Goal: Information Seeking & Learning: Learn about a topic

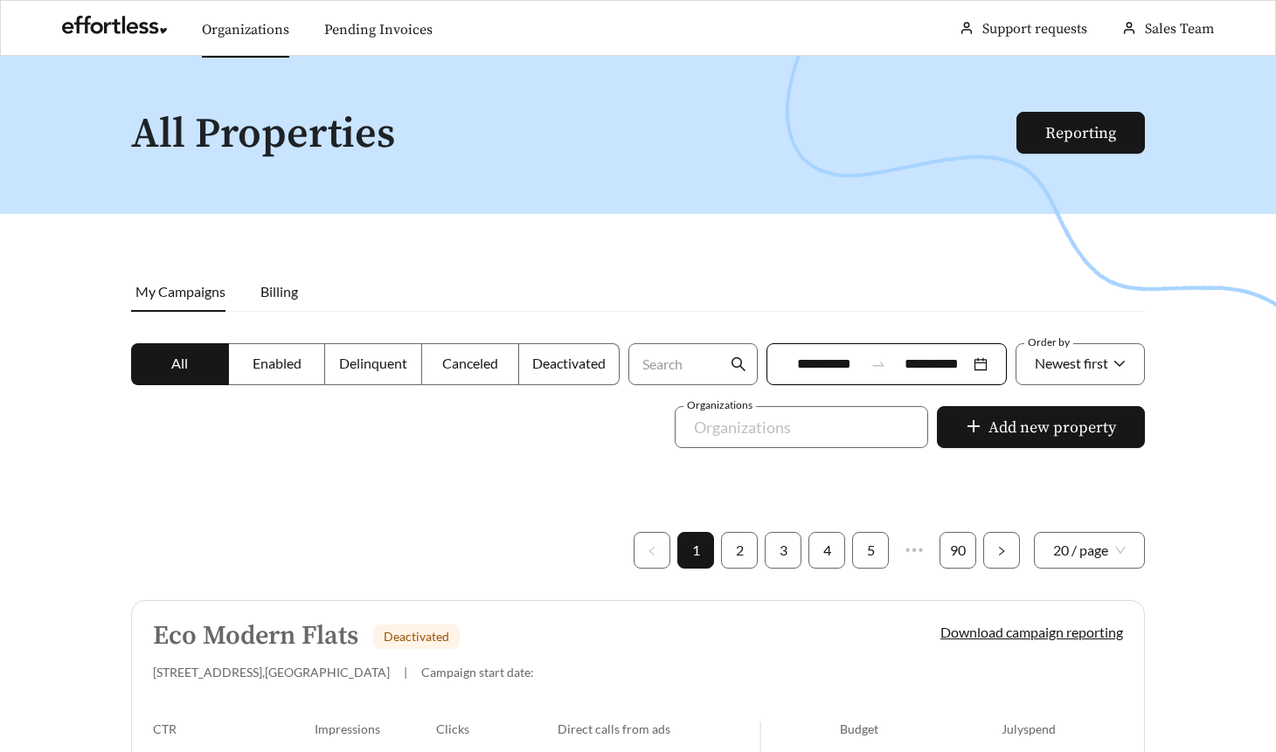
click at [260, 38] on link "Organizations" at bounding box center [245, 29] width 87 height 17
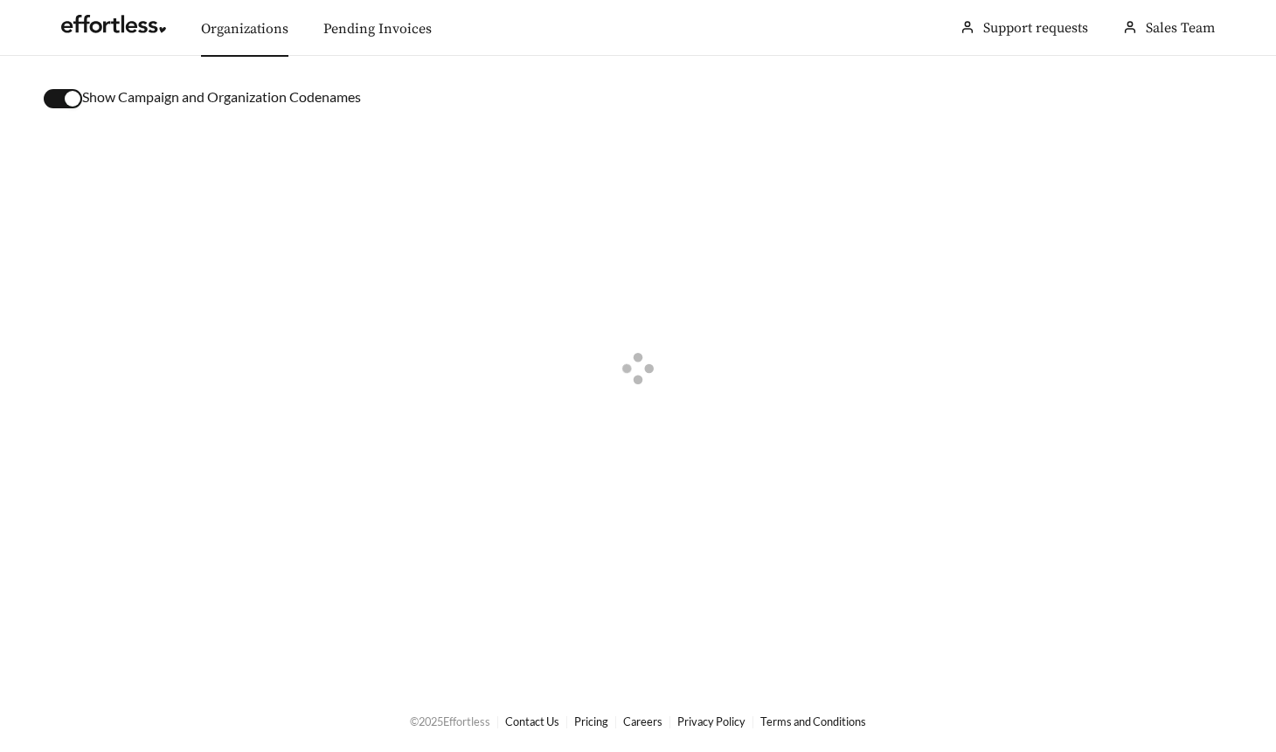
click at [74, 100] on div "button" at bounding box center [73, 99] width 16 height 16
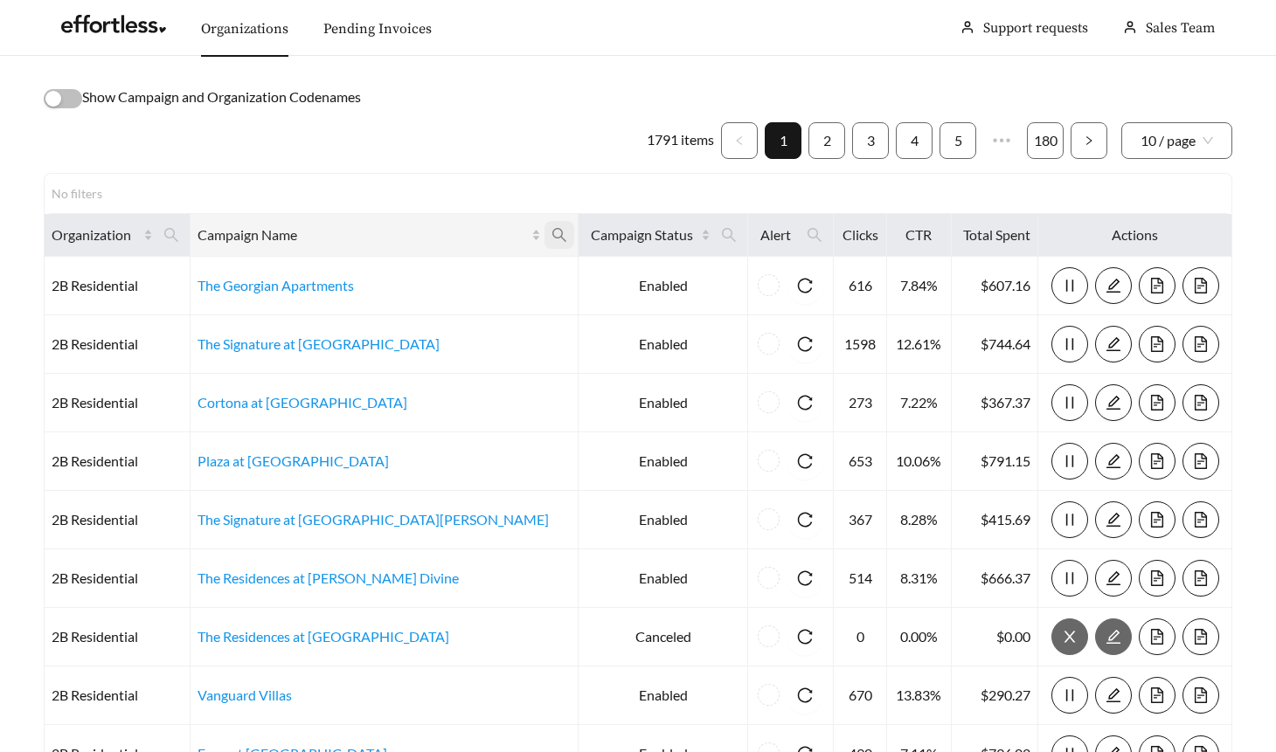
click at [551, 234] on icon "search" at bounding box center [559, 235] width 16 height 16
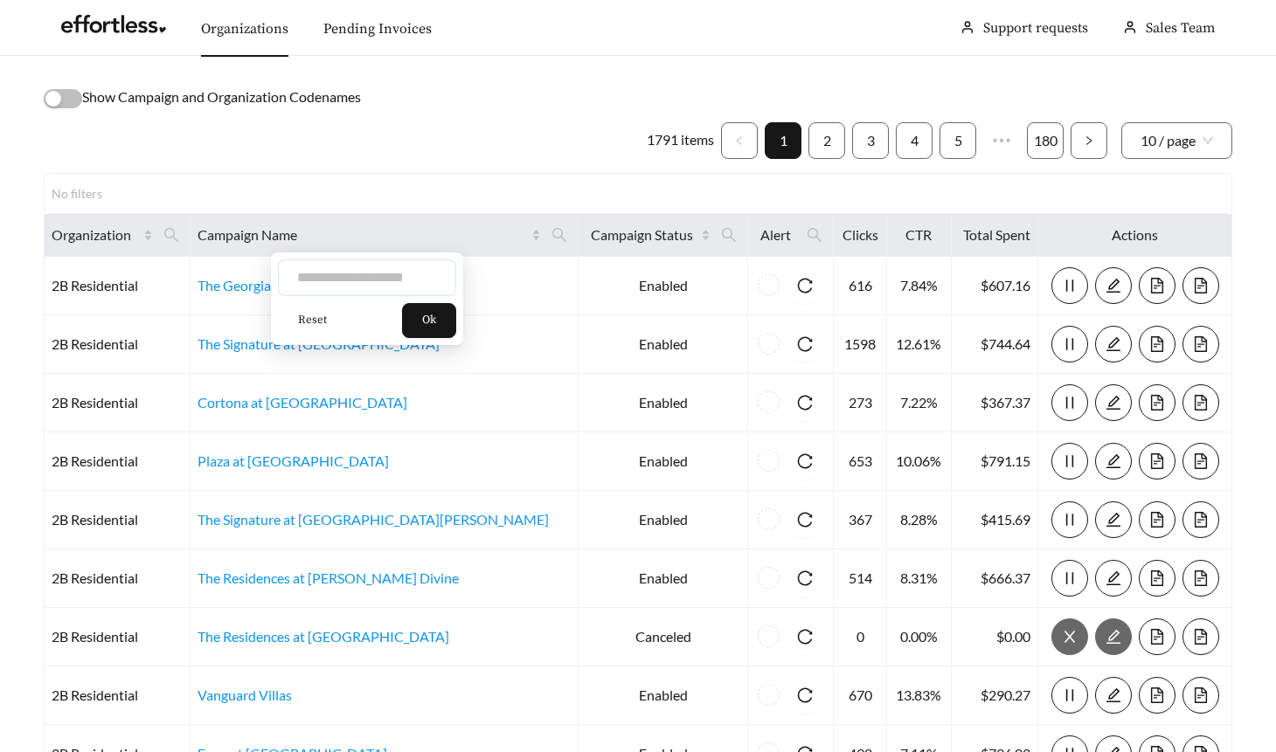
click at [380, 266] on input "text" at bounding box center [367, 278] width 178 height 37
type input "***"
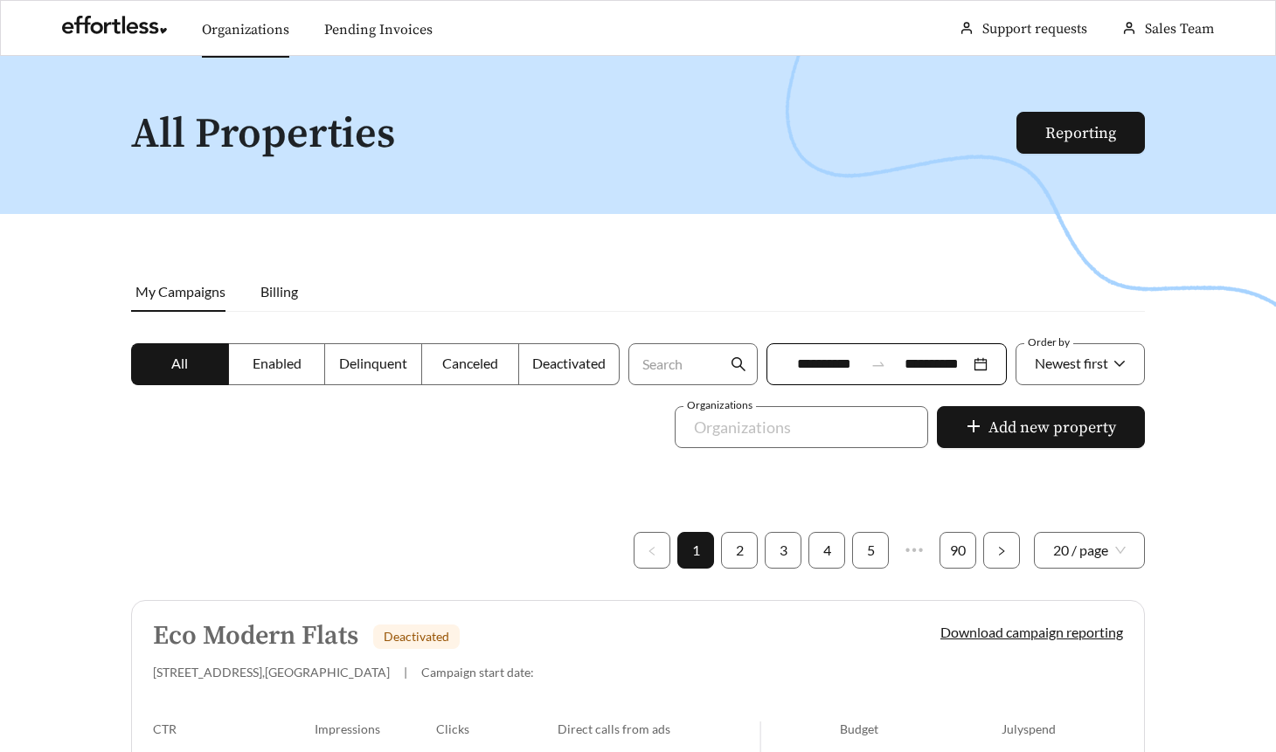
click at [239, 28] on link "Organizations" at bounding box center [245, 29] width 87 height 17
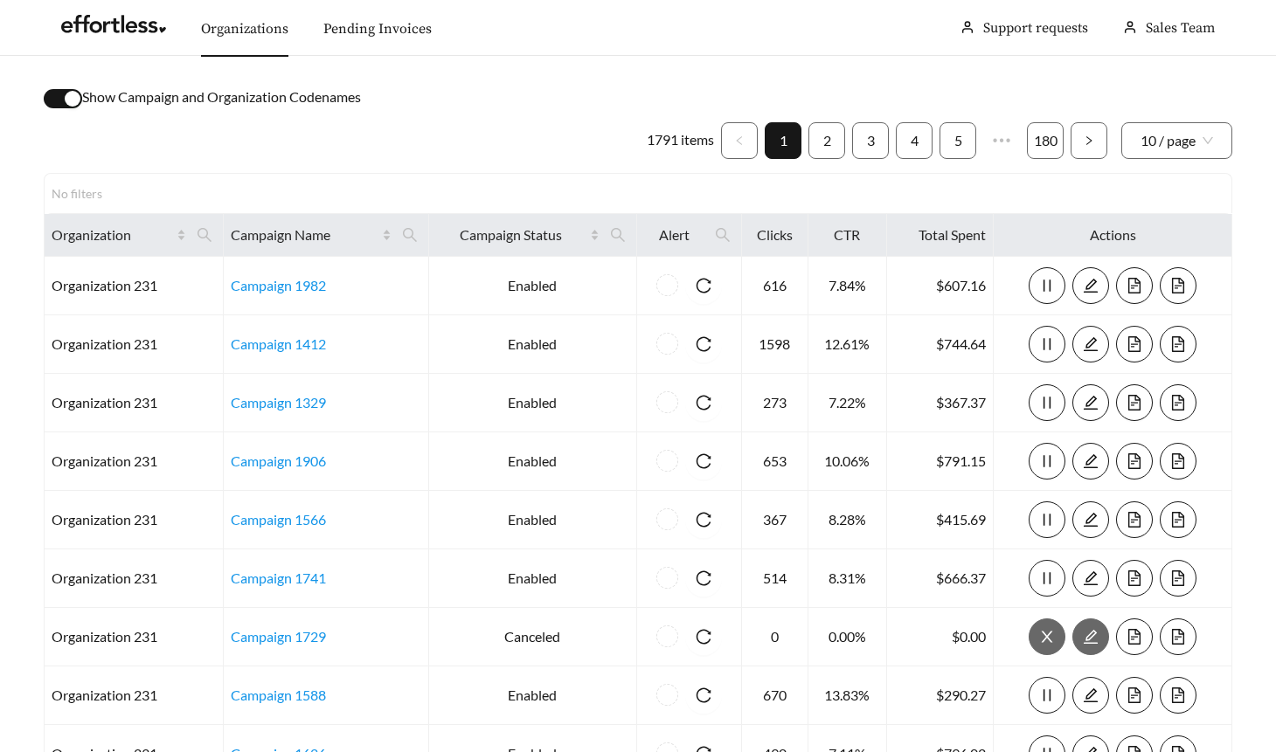
click at [72, 98] on div "button" at bounding box center [73, 99] width 16 height 16
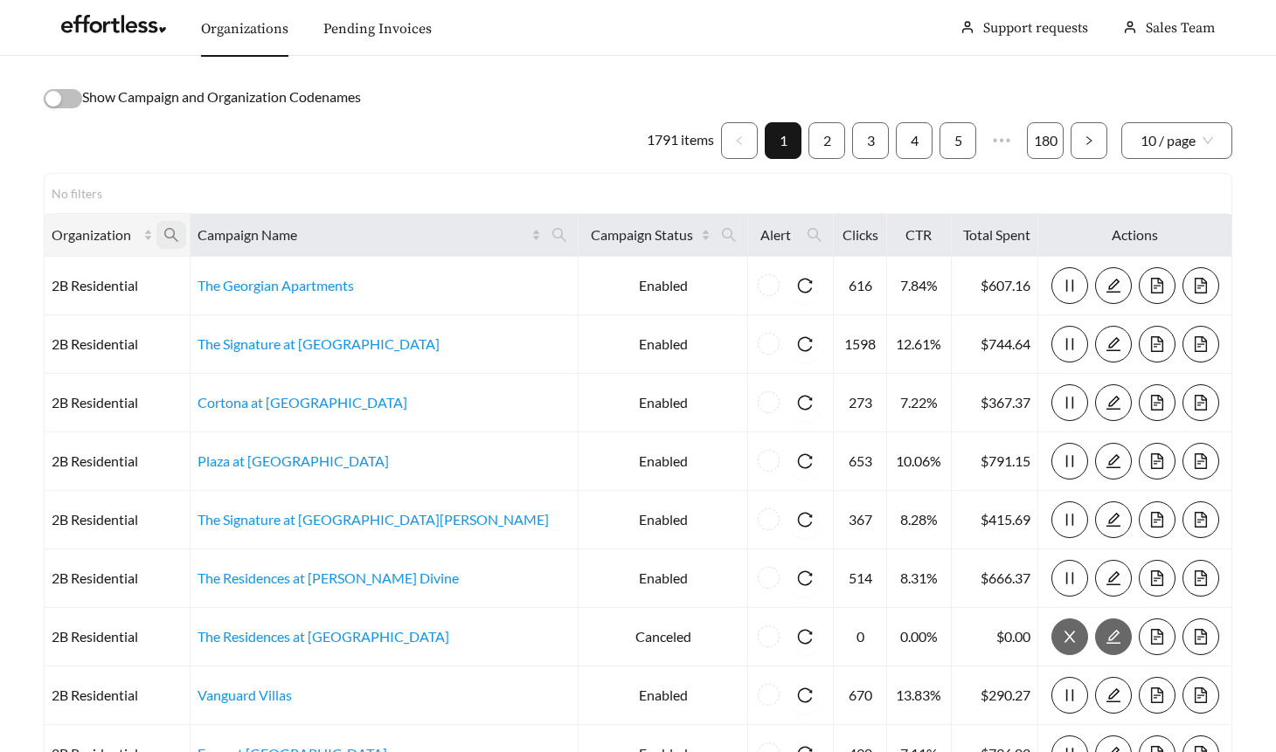
click at [178, 236] on icon "search" at bounding box center [171, 235] width 14 height 14
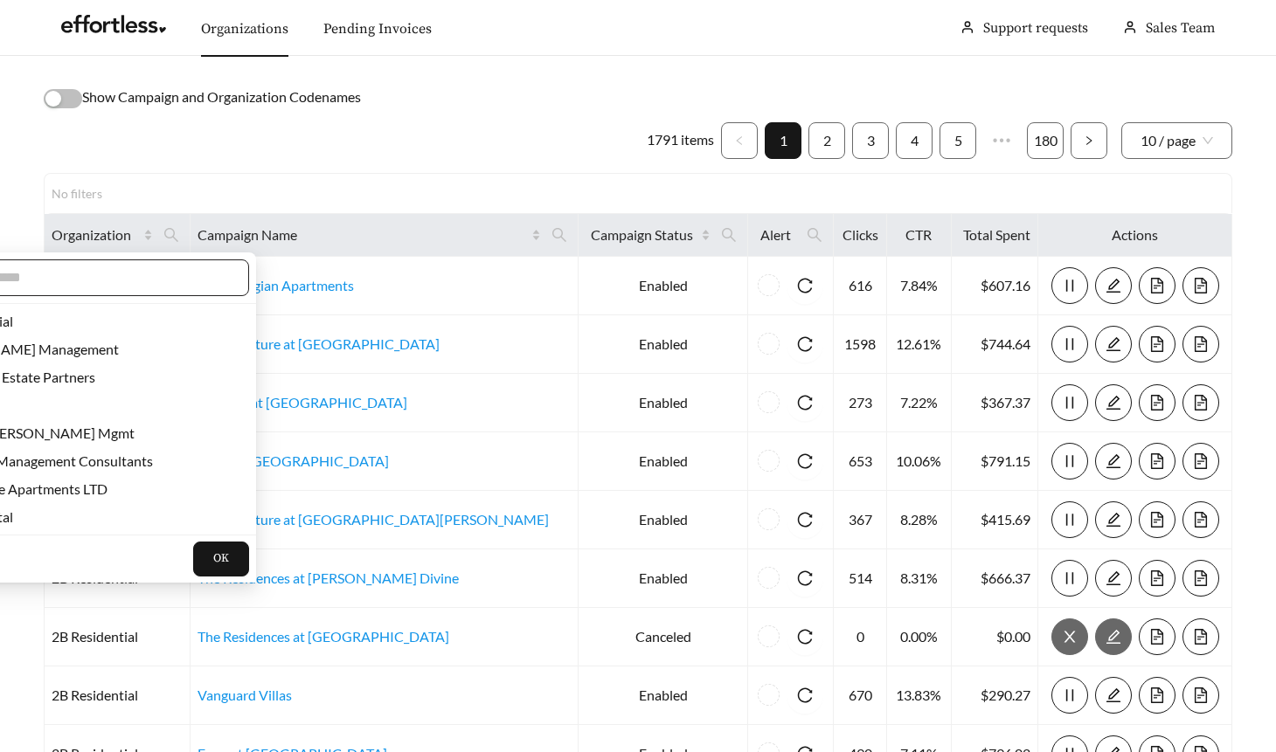
click at [168, 275] on input "text" at bounding box center [80, 277] width 300 height 21
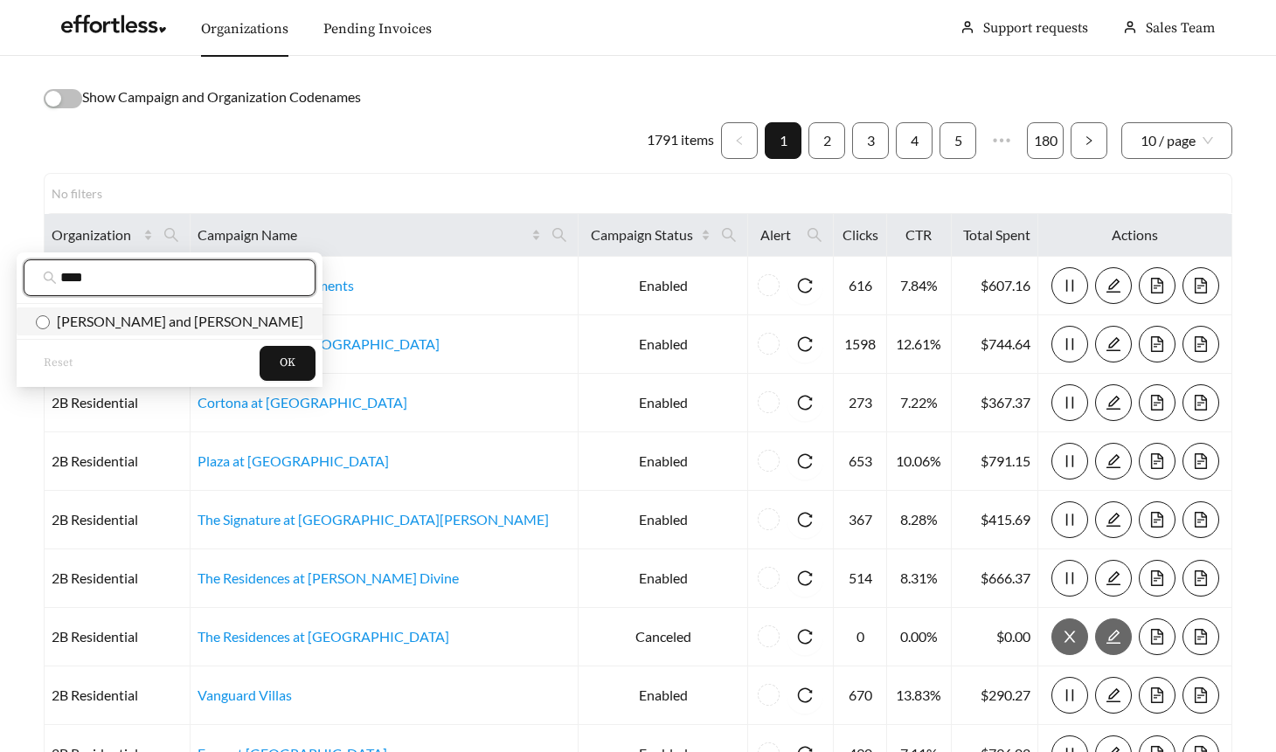
type input "****"
click at [169, 315] on span "Flaherty and Collins" at bounding box center [176, 321] width 253 height 17
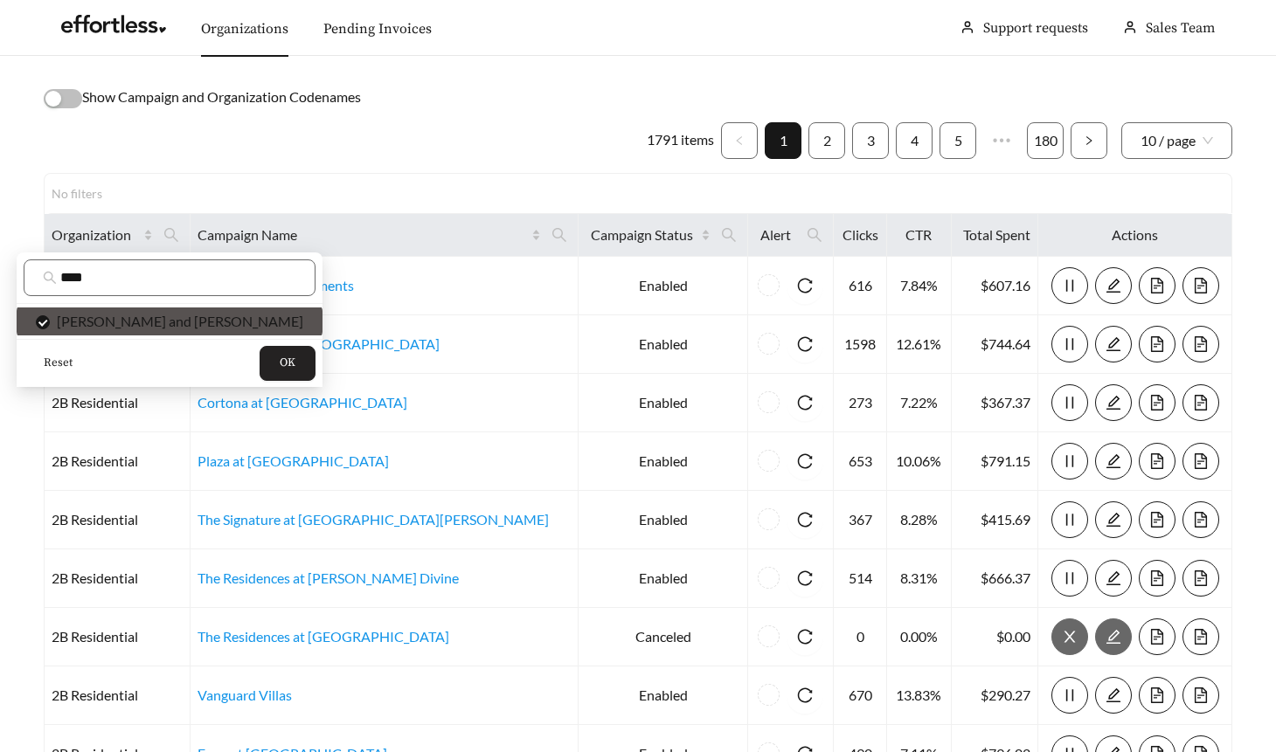
click at [260, 374] on button "OK" at bounding box center [288, 363] width 56 height 35
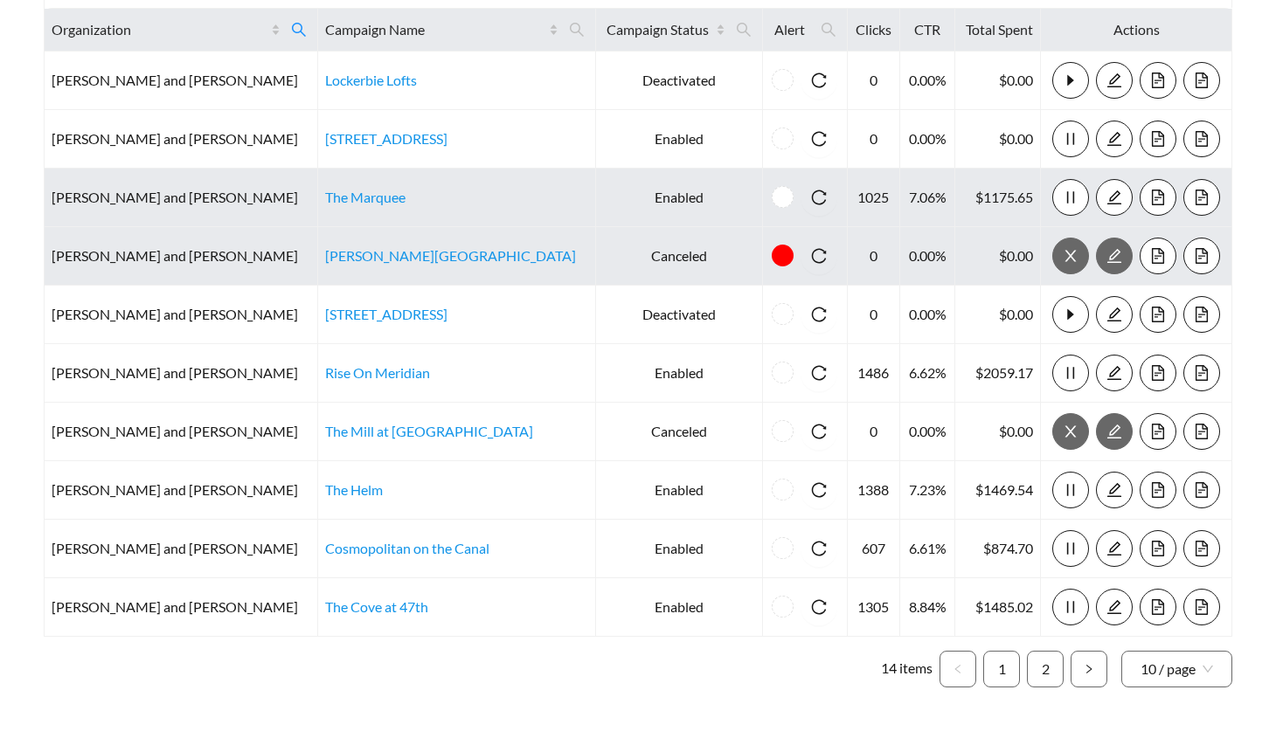
scroll to position [212, 0]
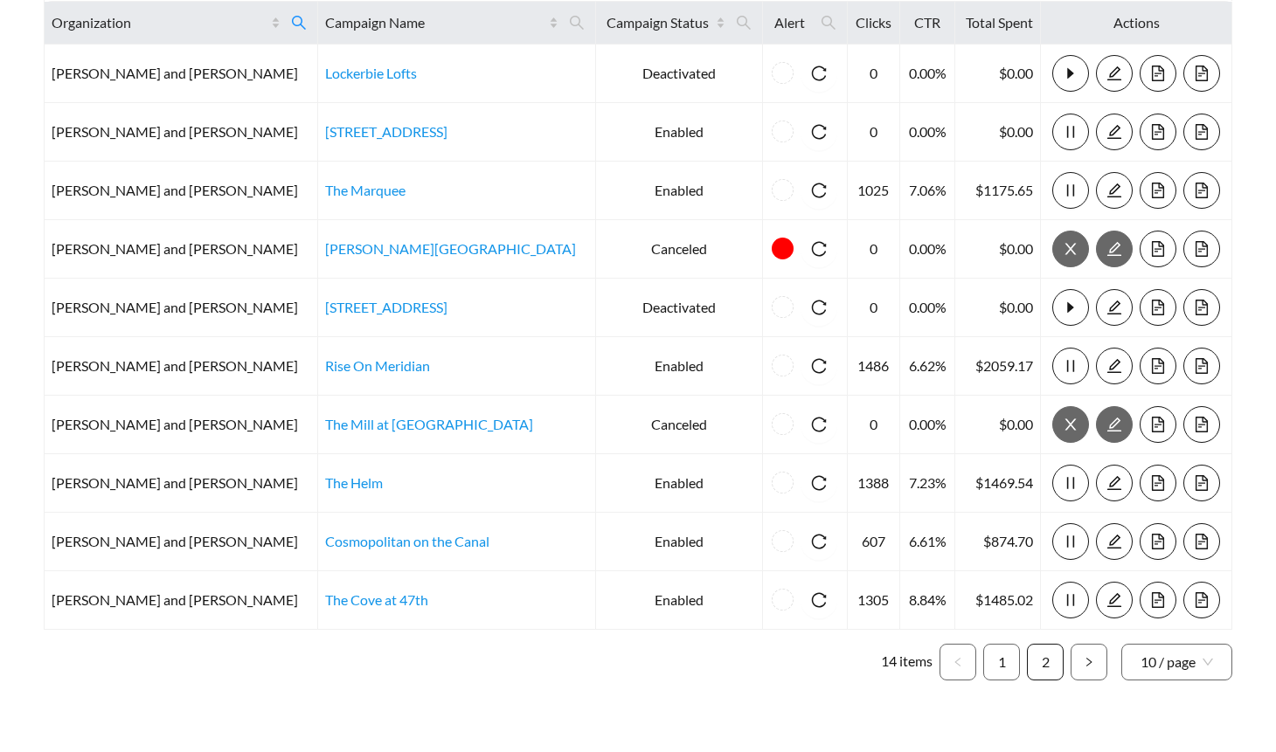
click at [1058, 664] on link "2" at bounding box center [1045, 662] width 35 height 35
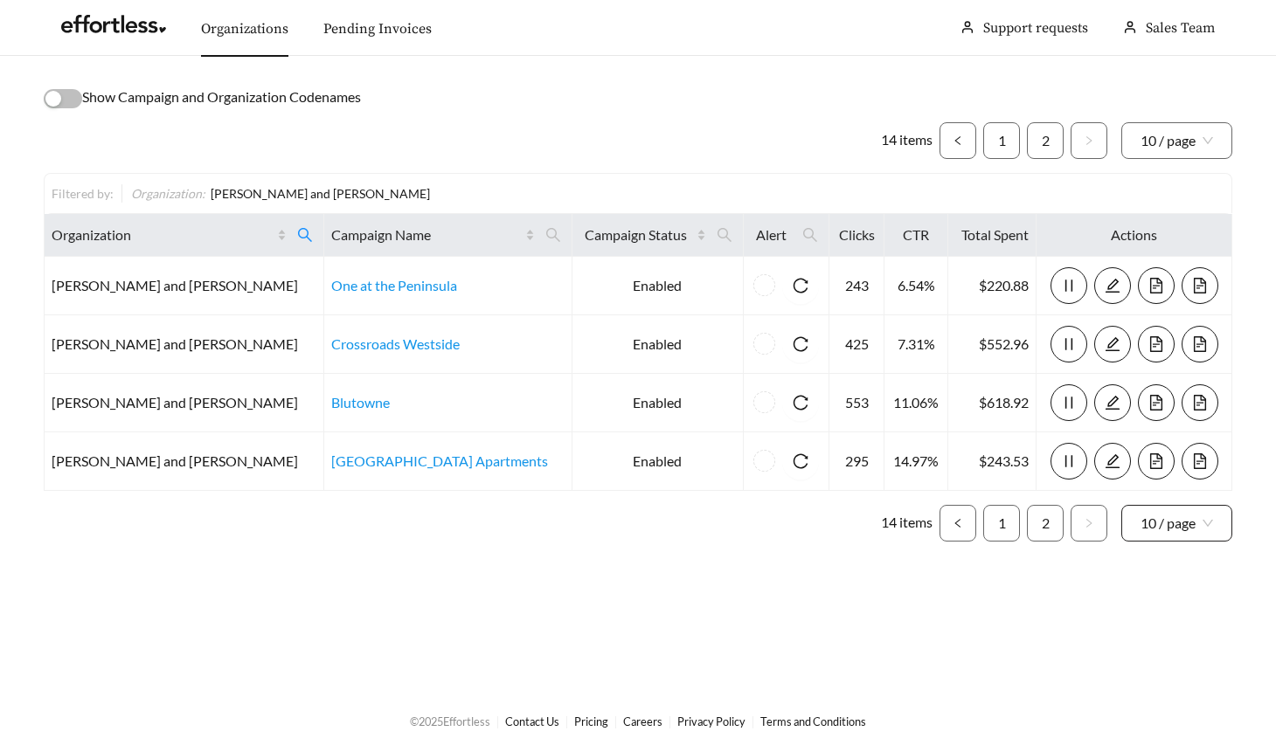
click at [1191, 524] on span "10 / page" at bounding box center [1176, 523] width 73 height 35
click at [1183, 592] on div "20 / page" at bounding box center [1176, 590] width 73 height 19
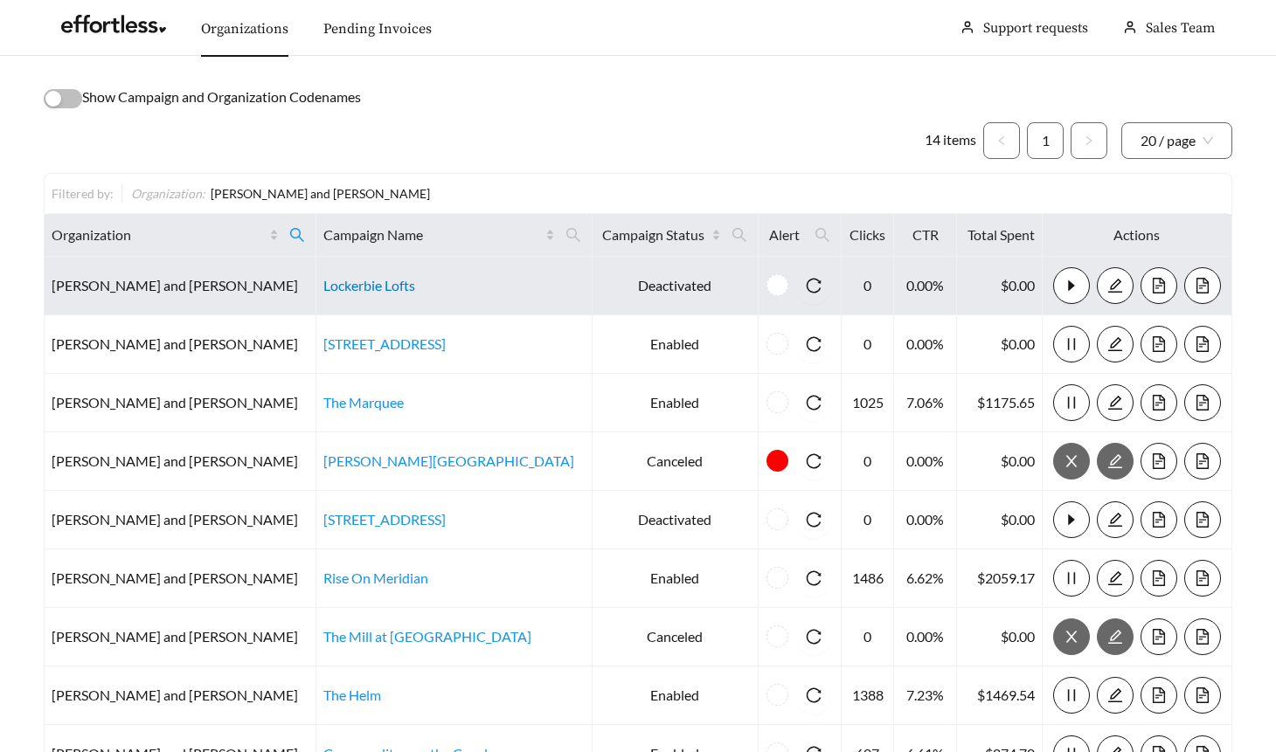
click at [323, 286] on link "Lockerbie Lofts" at bounding box center [369, 285] width 92 height 17
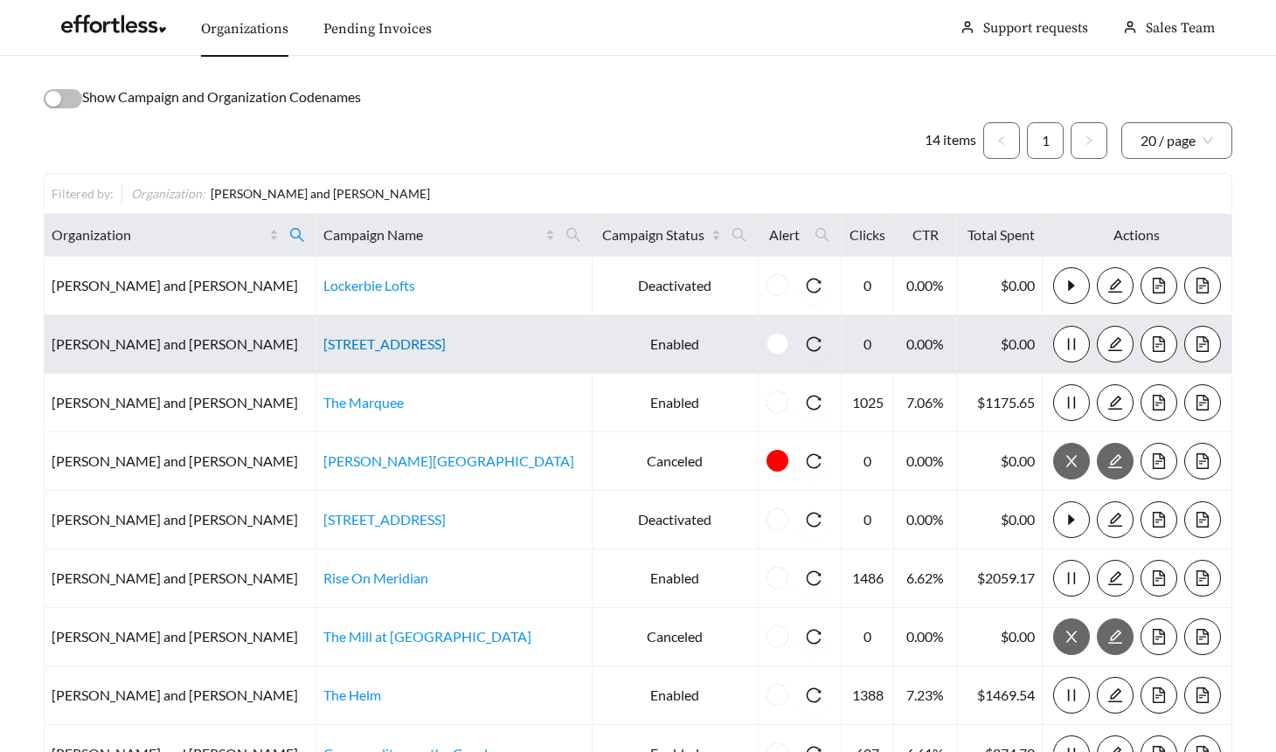
click at [323, 342] on link "360 Market Square - 2" at bounding box center [384, 344] width 122 height 17
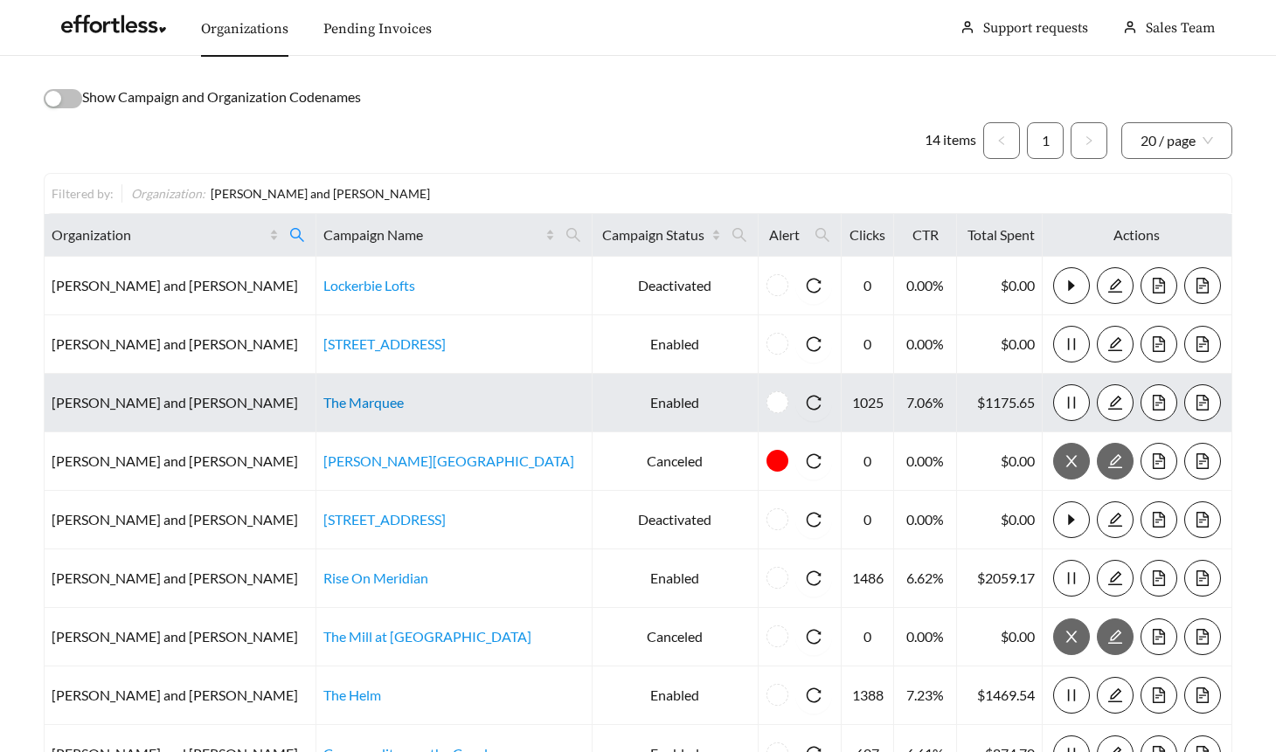
click at [323, 404] on link "The Marquee" at bounding box center [363, 402] width 80 height 17
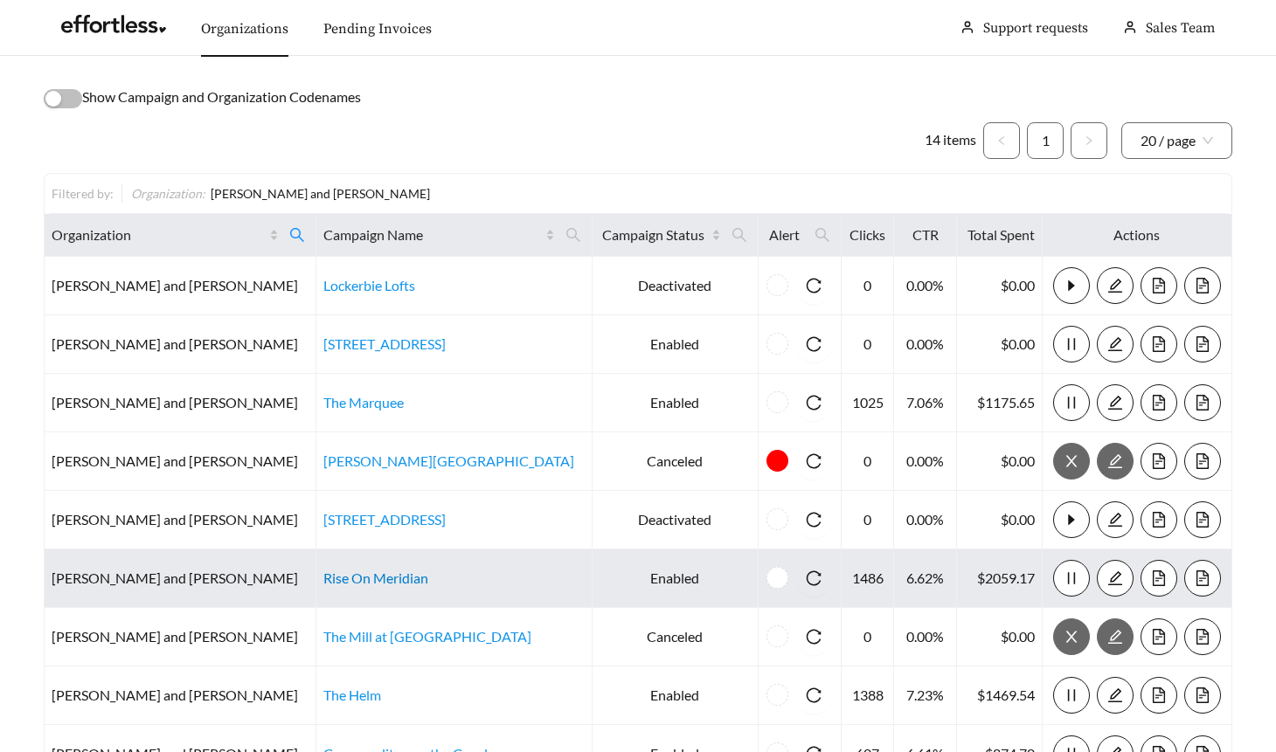
click at [323, 577] on link "Rise On Meridian" at bounding box center [375, 578] width 105 height 17
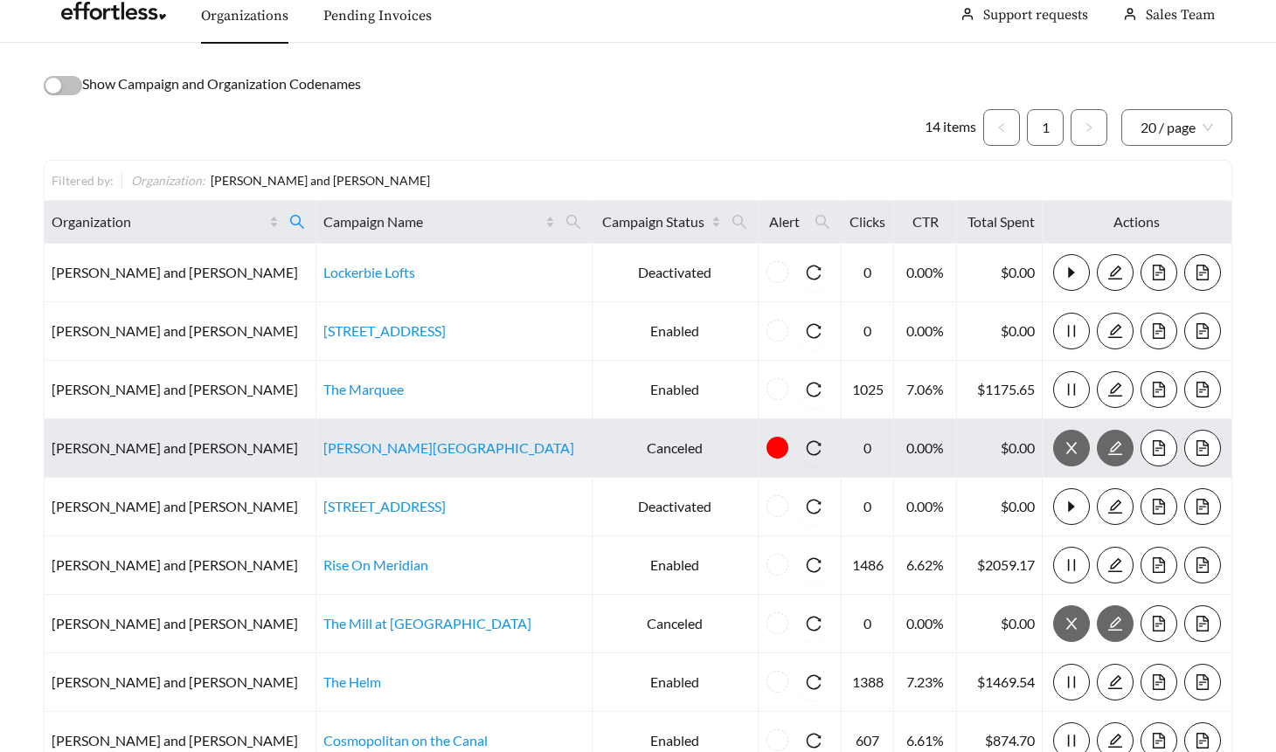
scroll to position [65, 0]
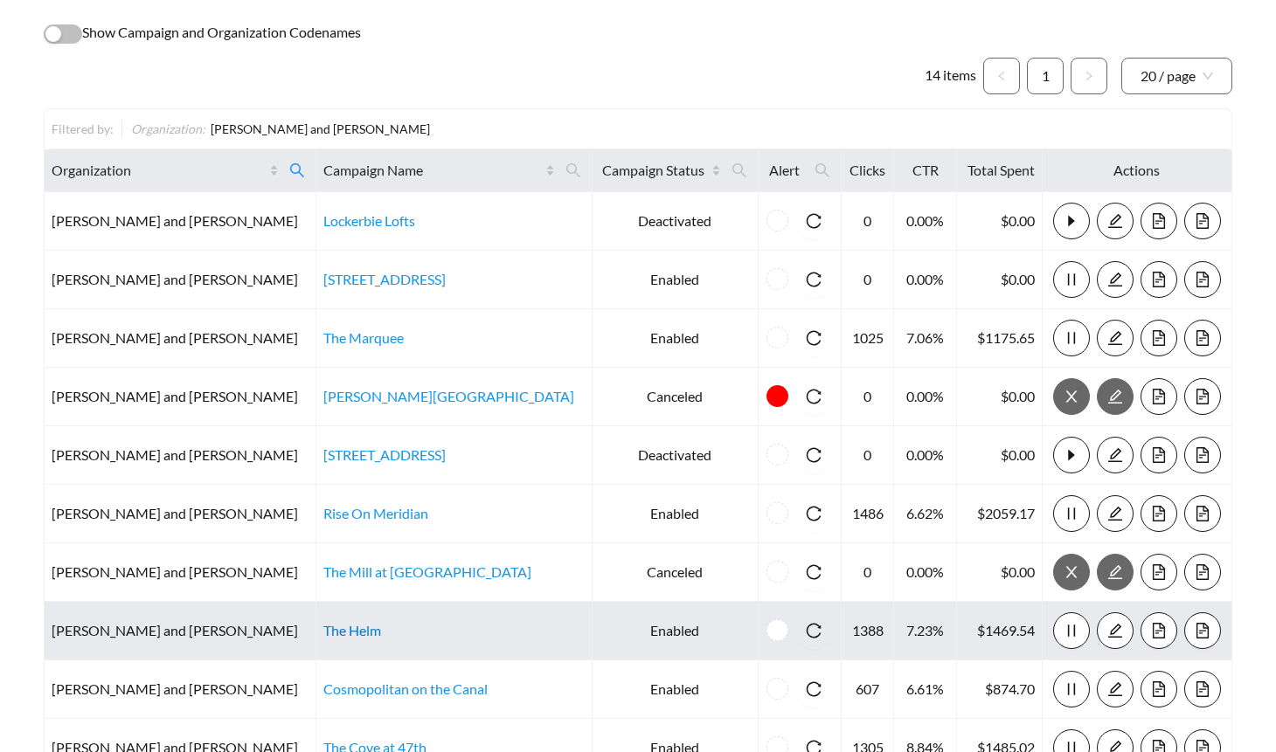
click at [323, 630] on link "The Helm" at bounding box center [352, 630] width 58 height 17
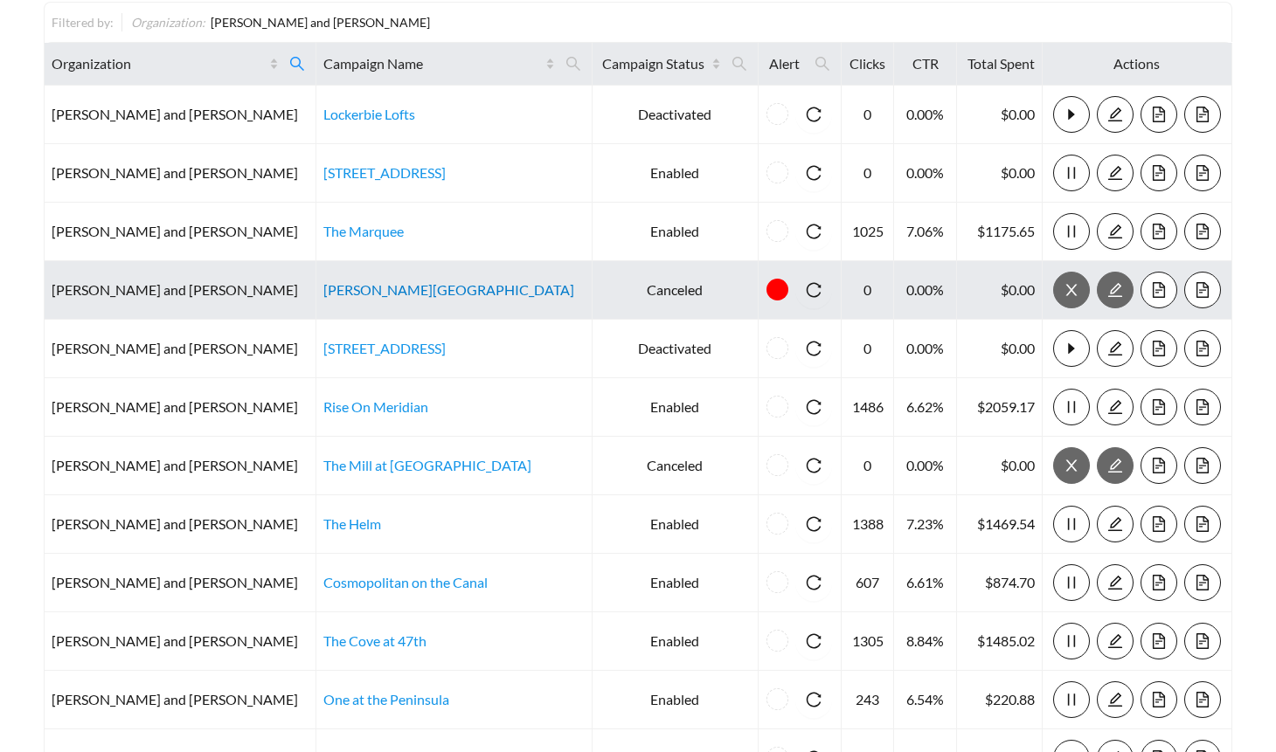
scroll to position [209, 0]
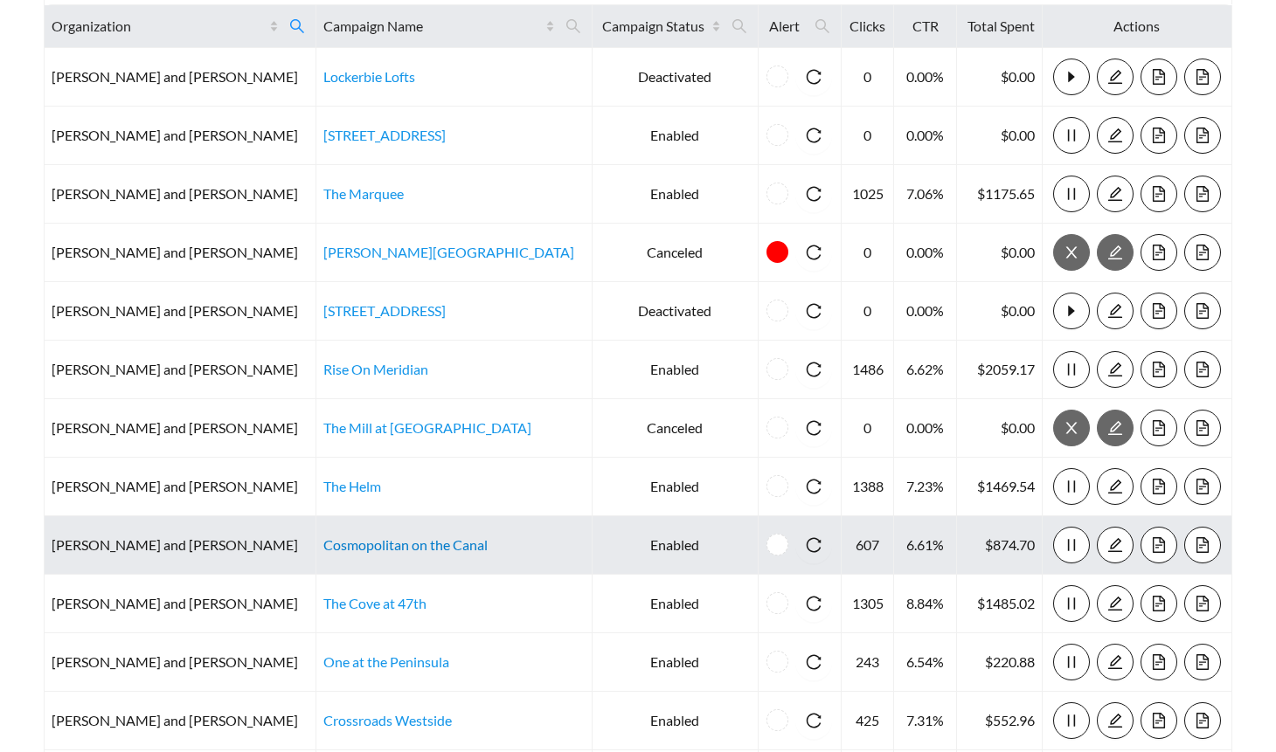
click at [327, 540] on link "Cosmopolitan on the Canal" at bounding box center [405, 544] width 164 height 17
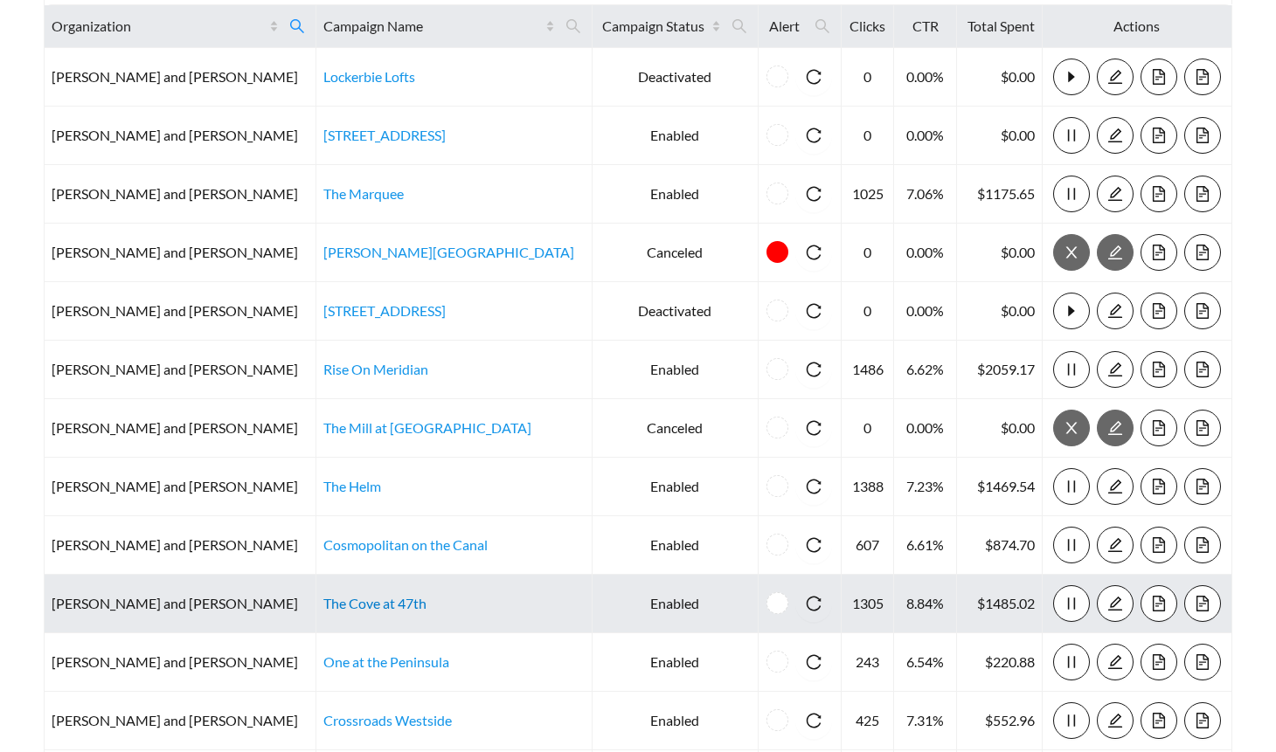
click at [323, 605] on link "The Cove at 47th" at bounding box center [374, 603] width 103 height 17
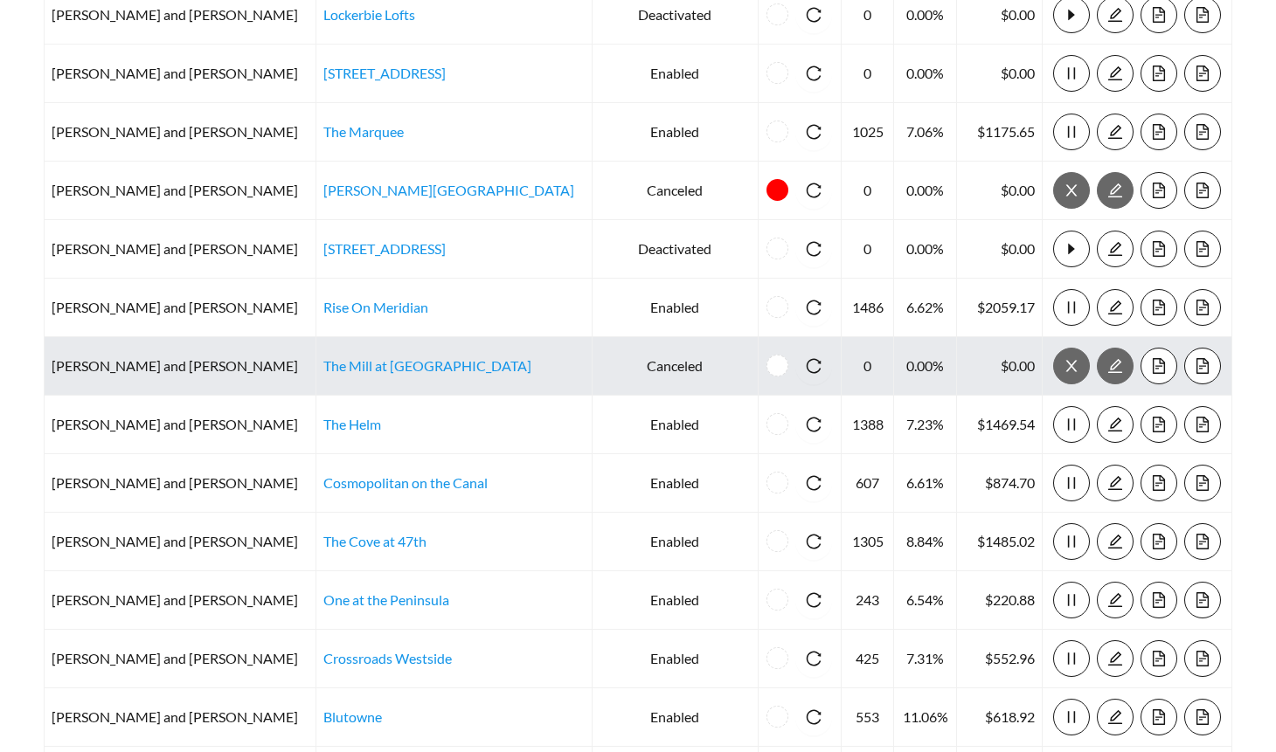
scroll to position [299, 0]
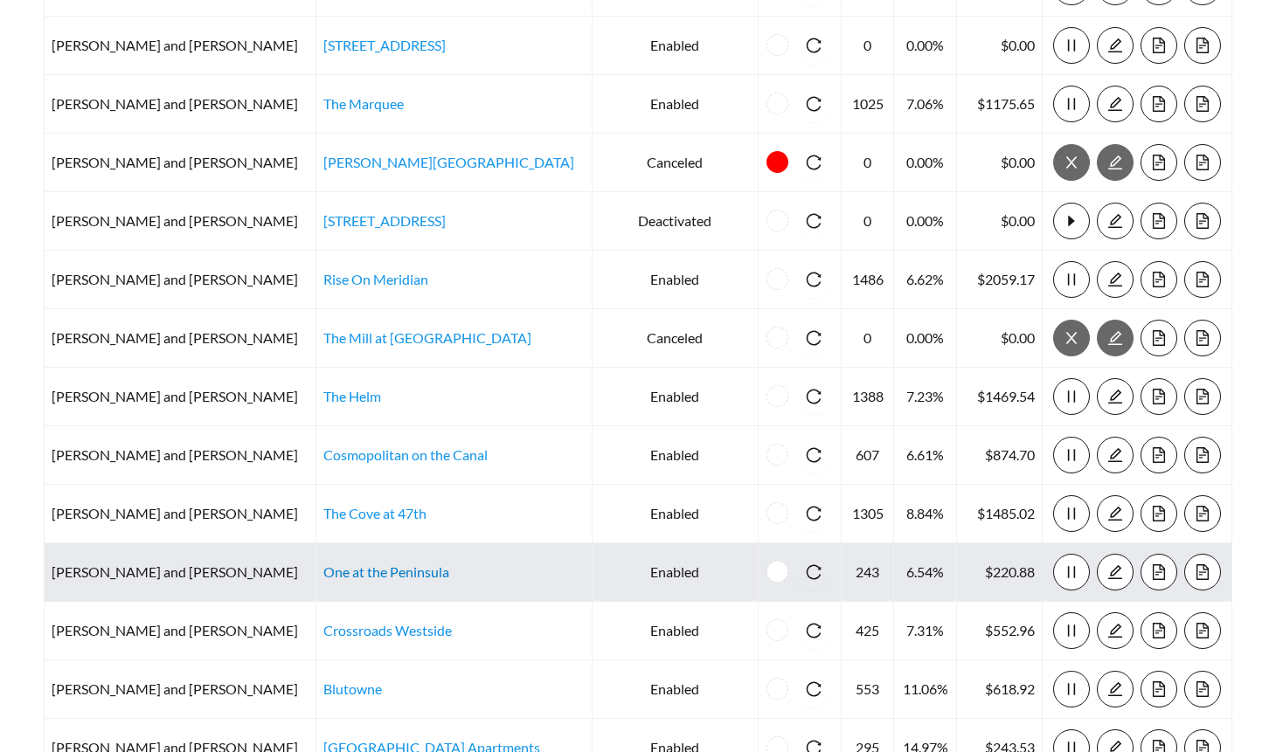
click at [323, 574] on link "One at the Peninsula" at bounding box center [386, 572] width 126 height 17
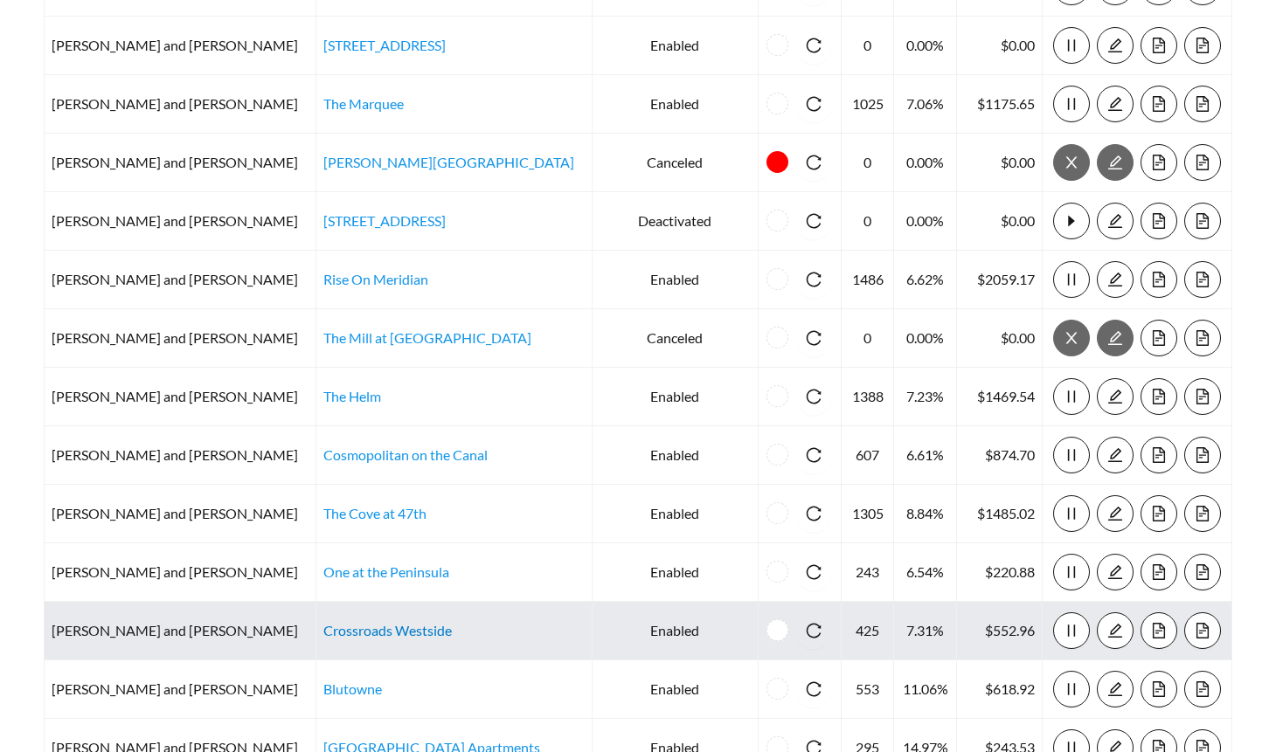
click at [323, 626] on link "Crossroads Westside" at bounding box center [387, 630] width 128 height 17
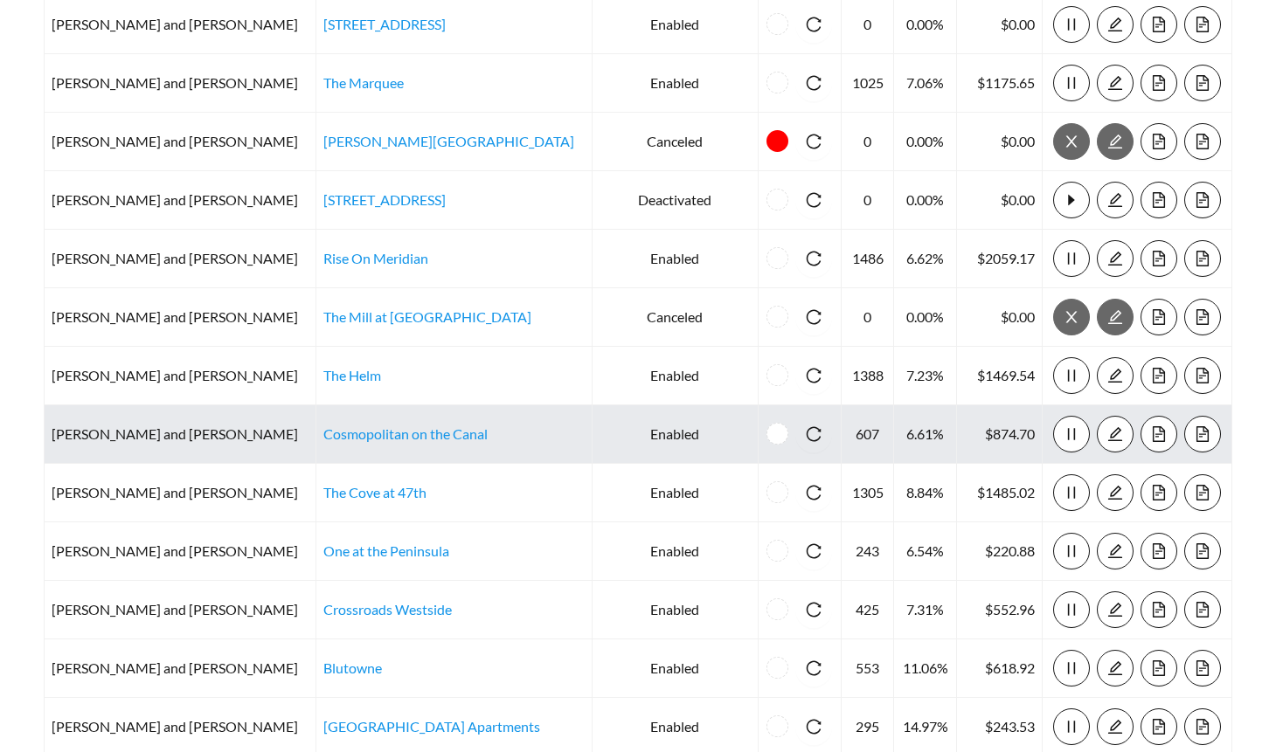
scroll to position [334, 0]
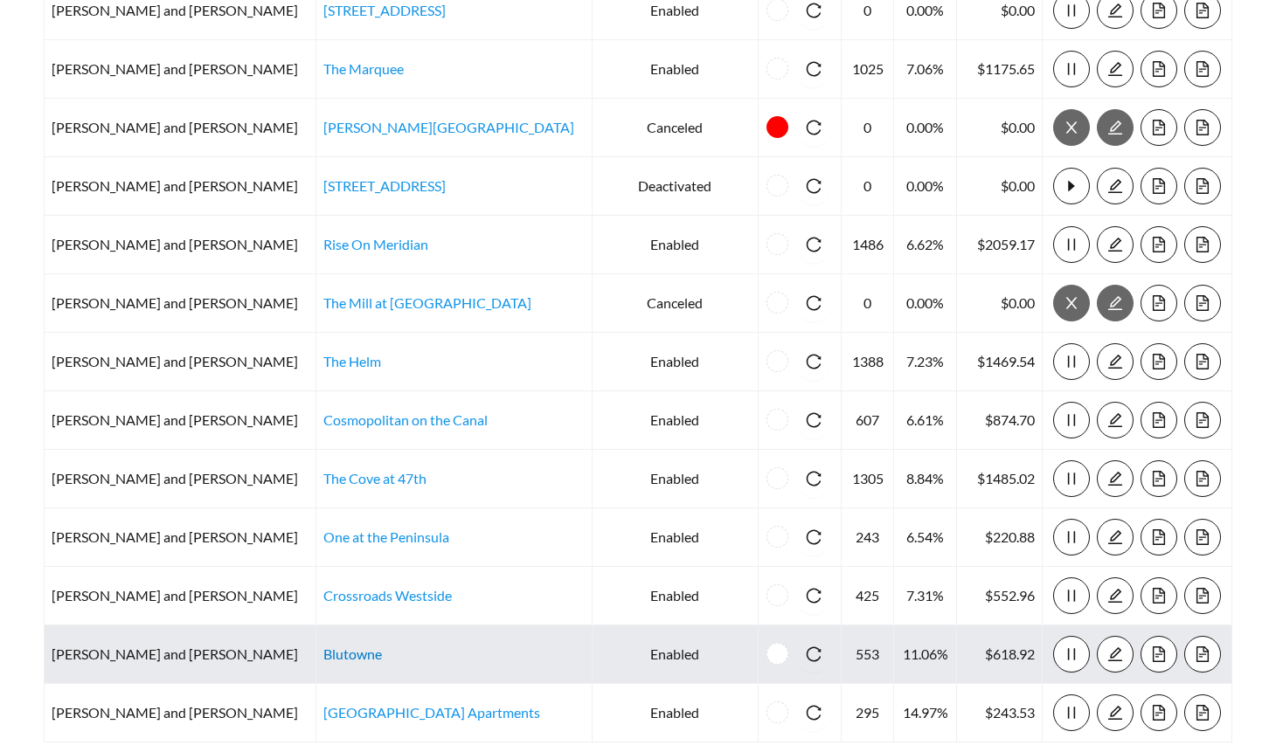
click at [323, 647] on link "Blutowne" at bounding box center [352, 654] width 59 height 17
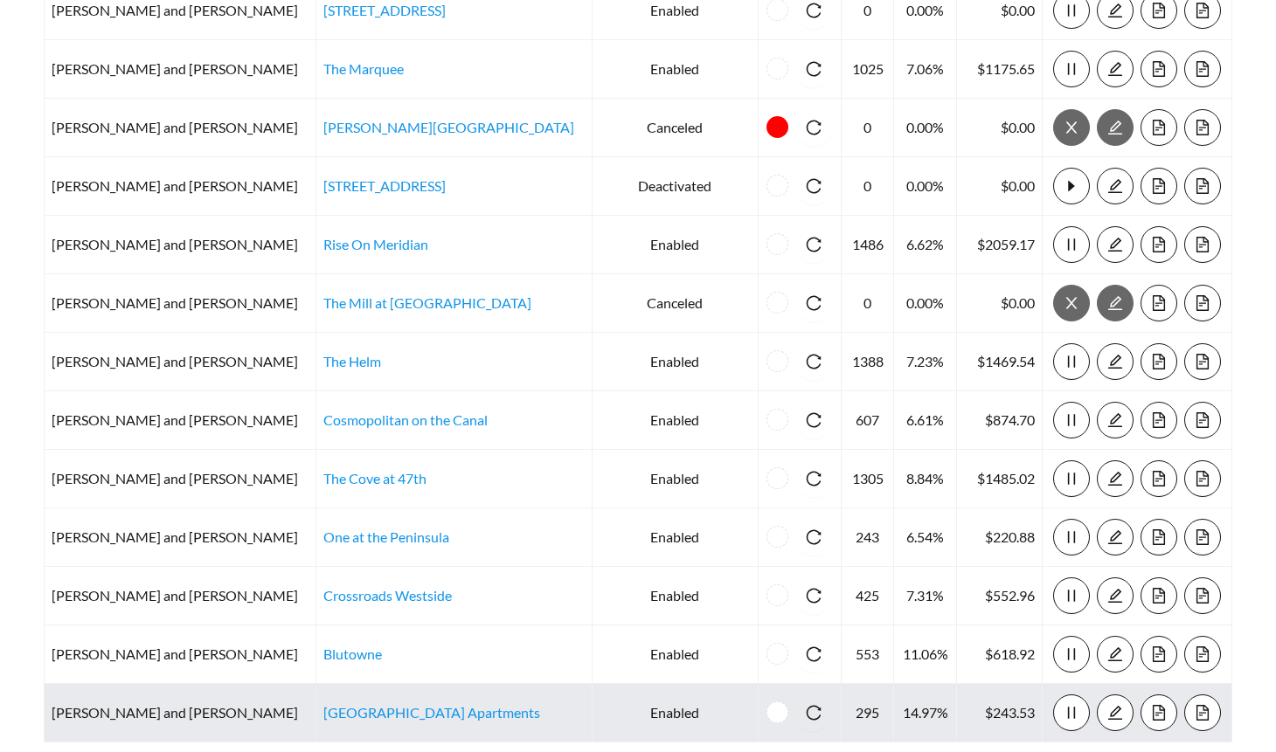
scroll to position [415, 0]
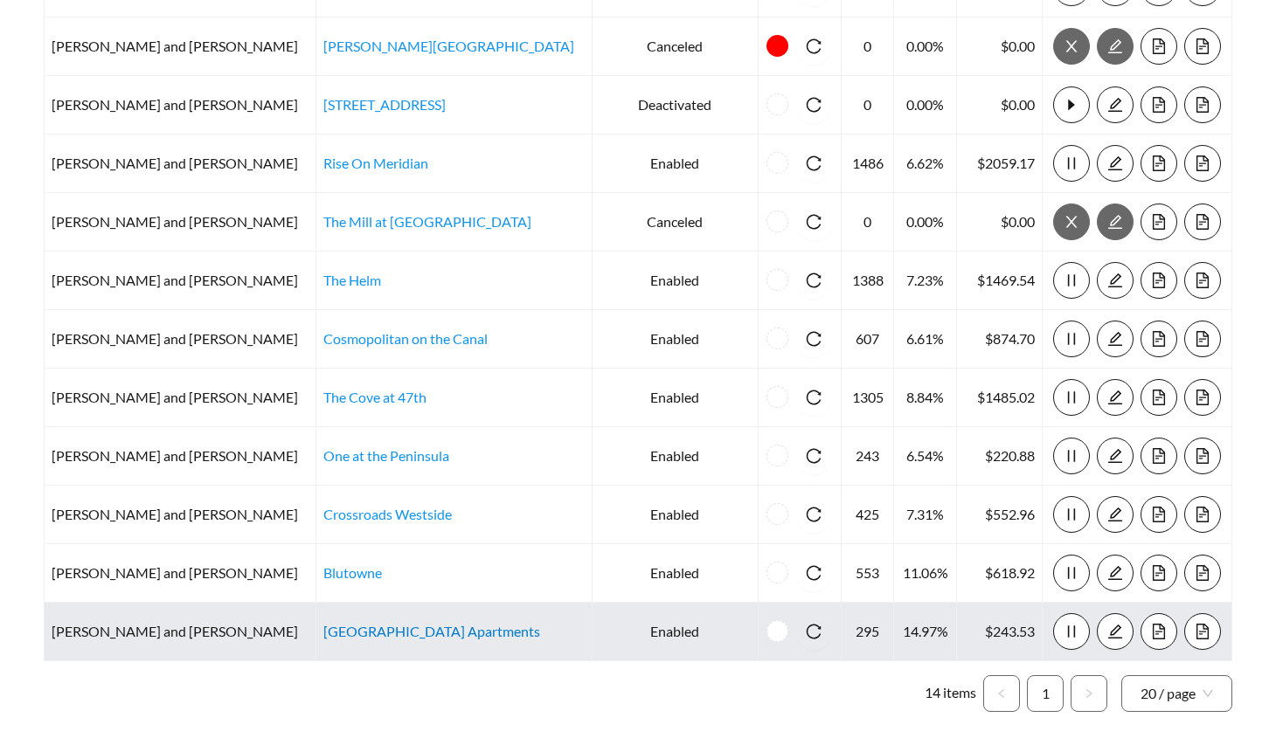
click at [323, 632] on link "Castle Point Apartments" at bounding box center [431, 631] width 217 height 17
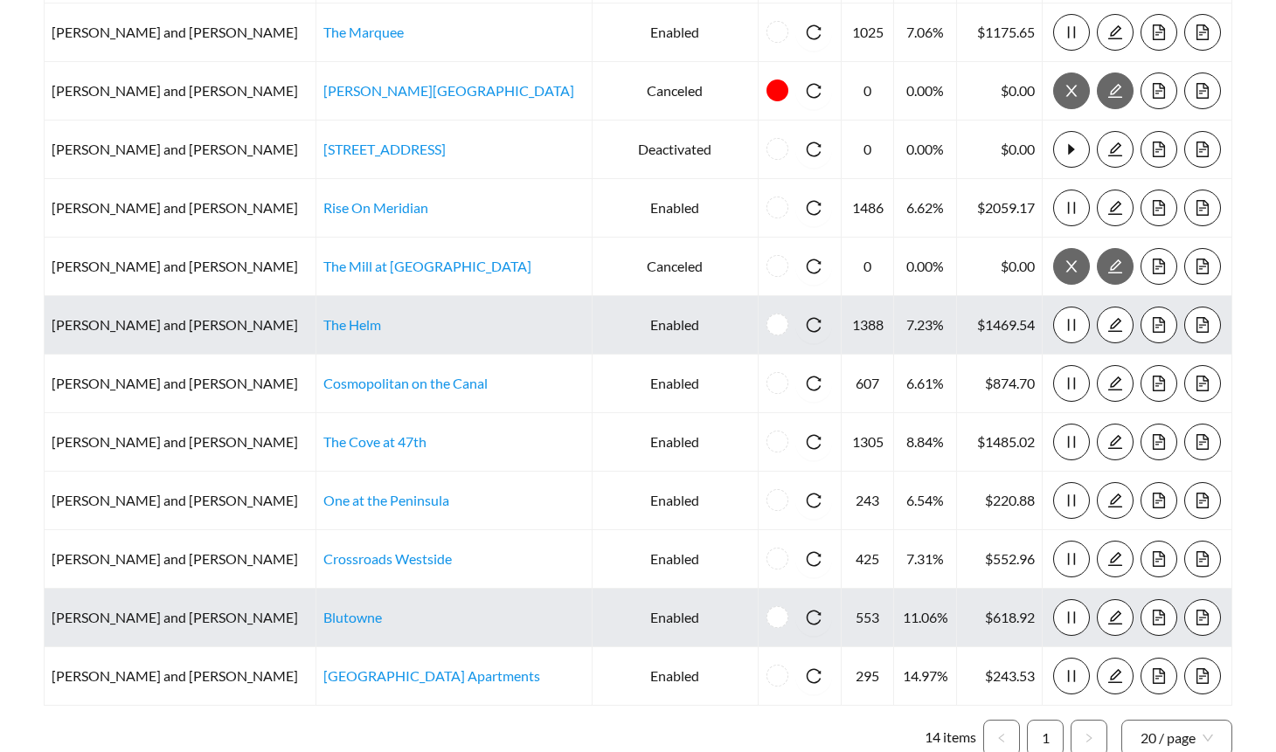
scroll to position [378, 0]
